Goal: Book appointment/travel/reservation

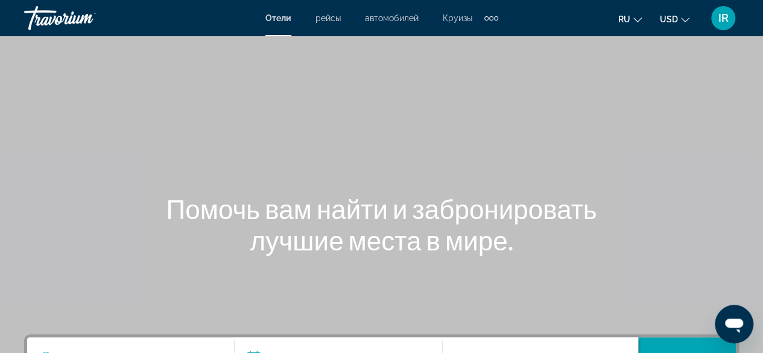
click at [323, 19] on span "рейсы" at bounding box center [327, 18] width 25 height 10
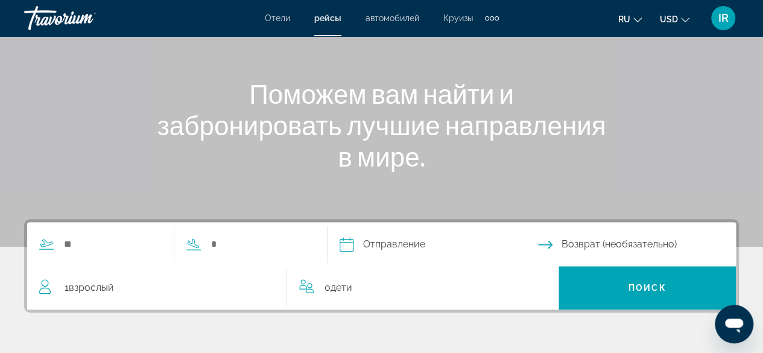
scroll to position [121, 0]
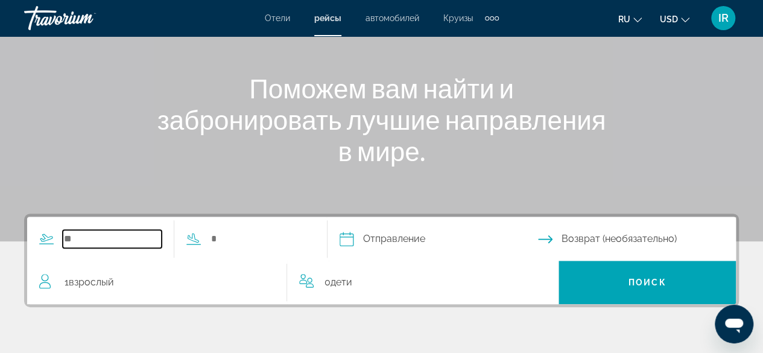
click at [82, 243] on input "Search widget" at bounding box center [112, 239] width 99 height 18
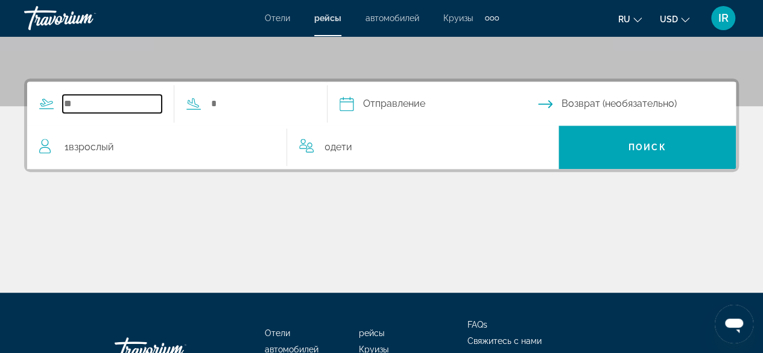
scroll to position [294, 0]
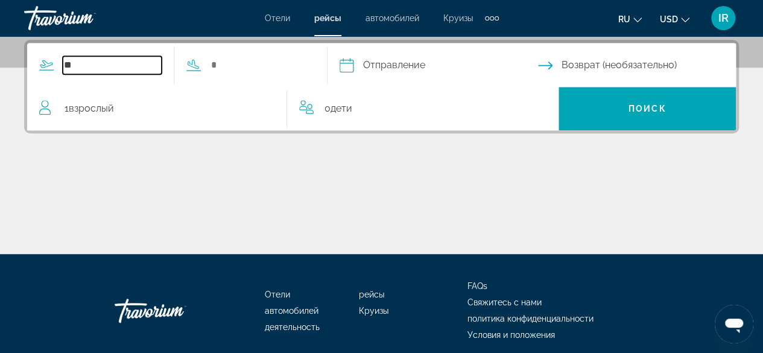
type input "*"
click at [81, 64] on input "Search widget" at bounding box center [112, 65] width 99 height 18
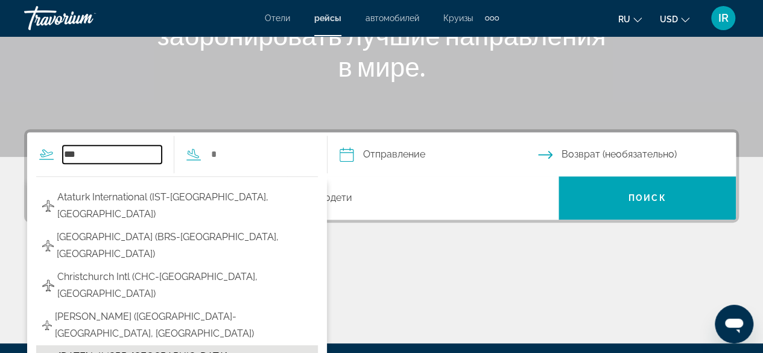
scroll to position [188, 0]
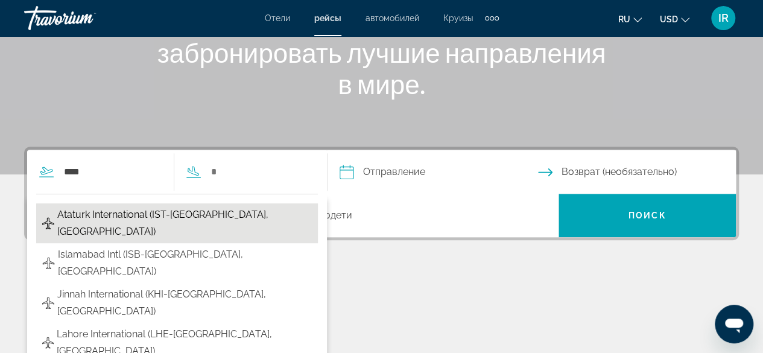
click at [92, 209] on span "Ataturk International (IST-[GEOGRAPHIC_DATA], [GEOGRAPHIC_DATA])" at bounding box center [184, 223] width 255 height 34
type input "**********"
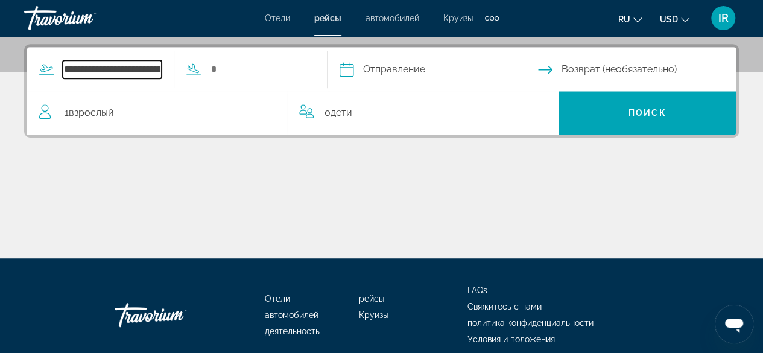
scroll to position [294, 0]
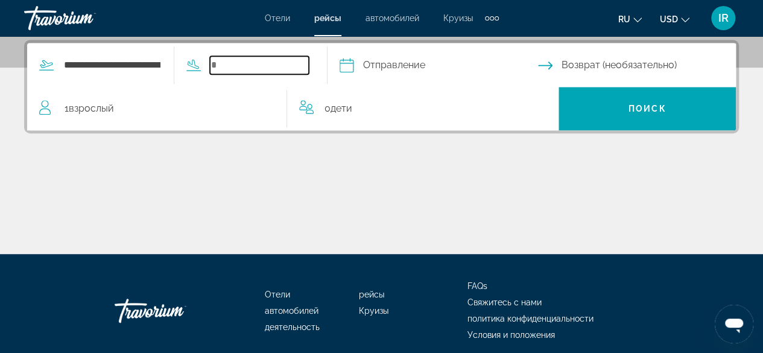
click at [222, 62] on input "Search widget" at bounding box center [259, 65] width 99 height 18
type input "*"
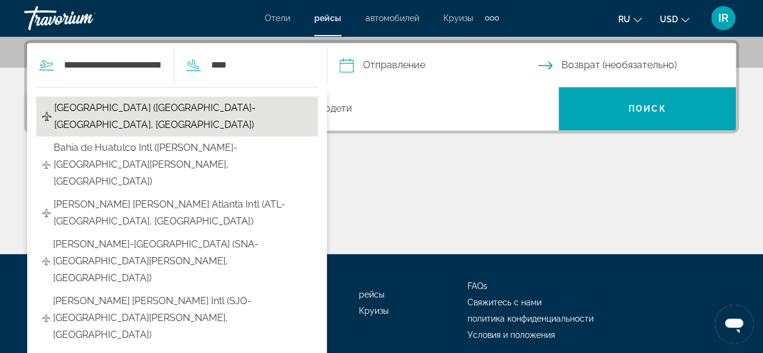
click at [121, 108] on span "[GEOGRAPHIC_DATA] ([GEOGRAPHIC_DATA]-[GEOGRAPHIC_DATA], [GEOGRAPHIC_DATA])" at bounding box center [183, 117] width 258 height 34
type input "**********"
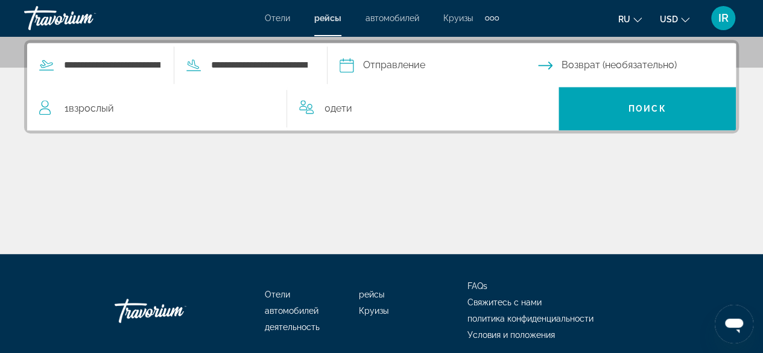
click at [382, 68] on input "Depart date" at bounding box center [438, 66] width 203 height 47
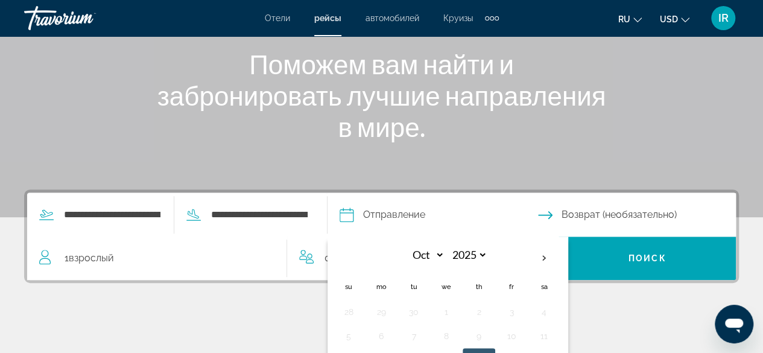
scroll to position [113, 0]
